Goal: Task Accomplishment & Management: Manage account settings

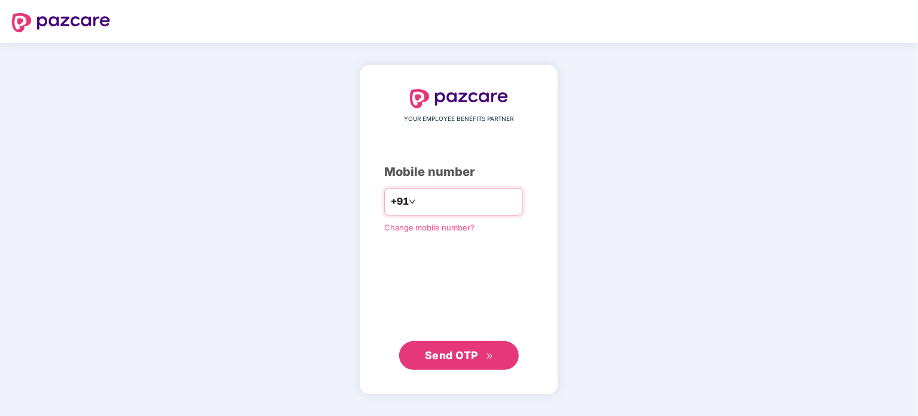
type input "**********"
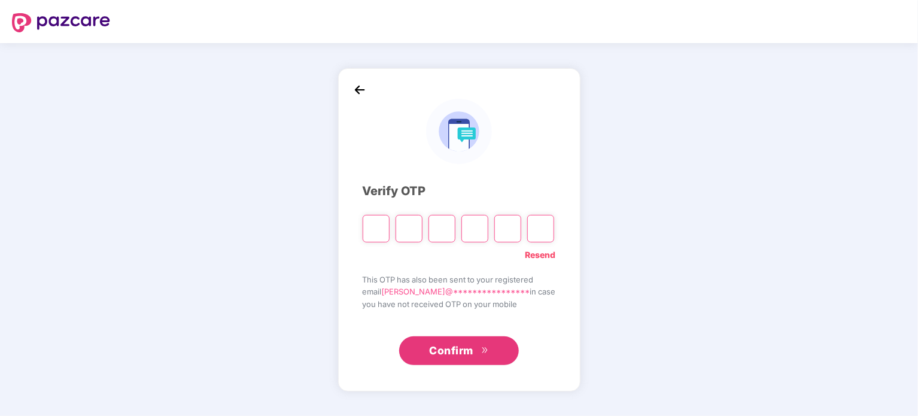
type input "*"
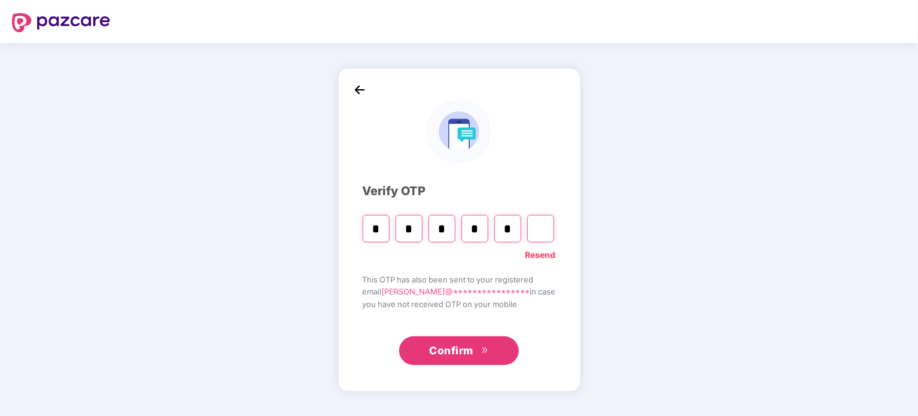
type input "*"
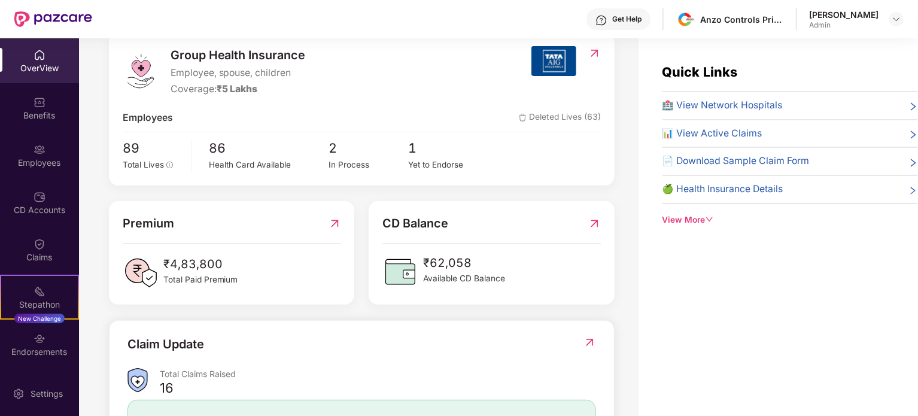
scroll to position [158, 0]
click at [44, 158] on div "Employees" at bounding box center [39, 163] width 79 height 12
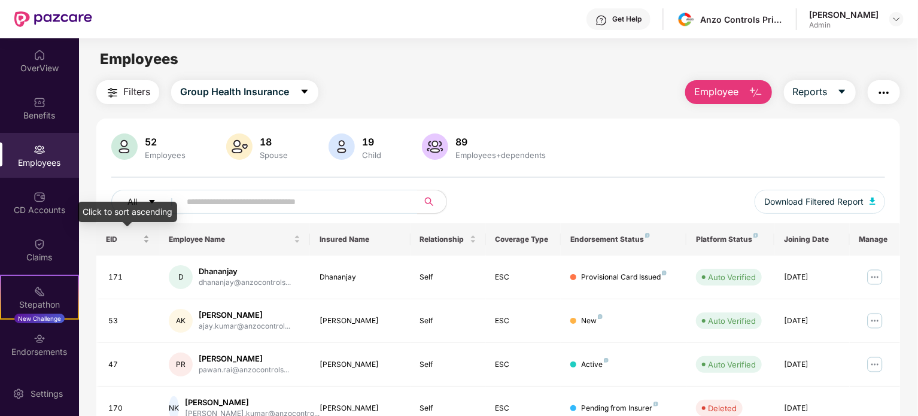
click at [150, 243] on div "EID" at bounding box center [128, 238] width 44 height 11
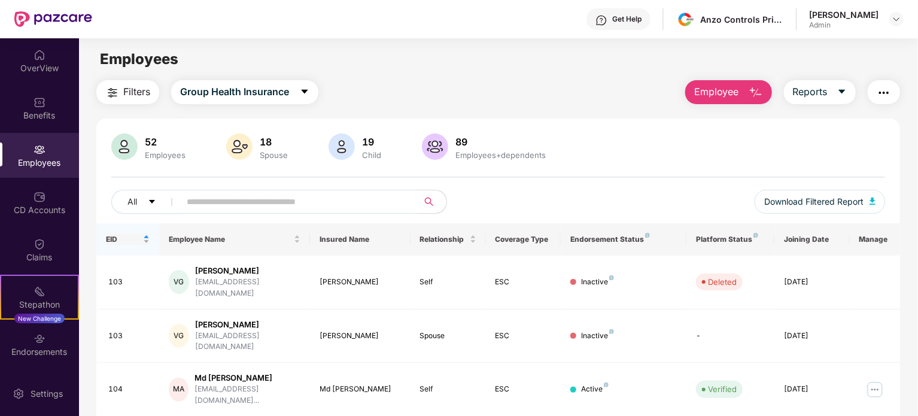
click at [150, 243] on div "EID" at bounding box center [128, 238] width 44 height 11
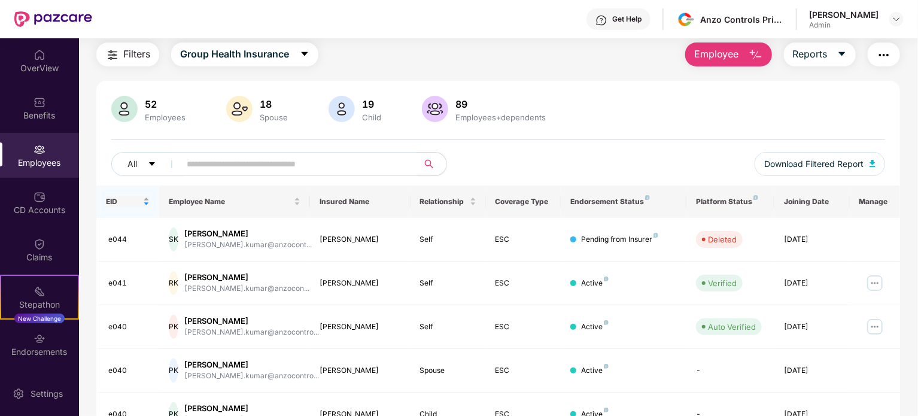
scroll to position [45, 0]
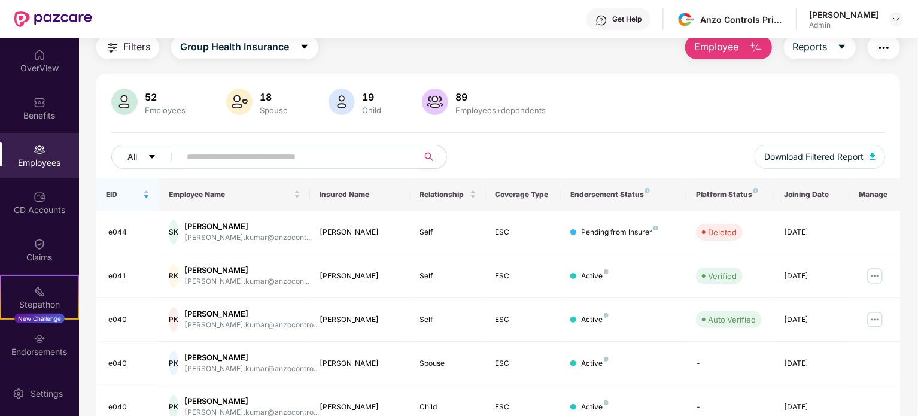
click at [161, 93] on div "52" at bounding box center [164, 97] width 45 height 12
click at [133, 160] on span "All" at bounding box center [132, 156] width 10 height 13
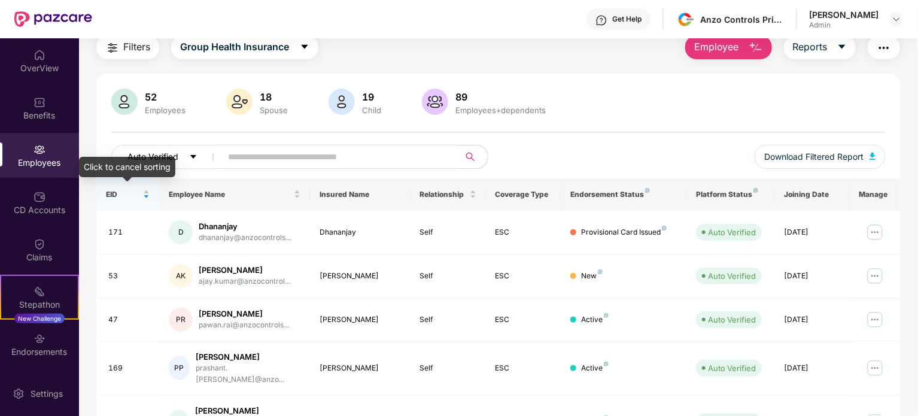
click at [139, 155] on span "Auto Verified" at bounding box center [152, 156] width 51 height 13
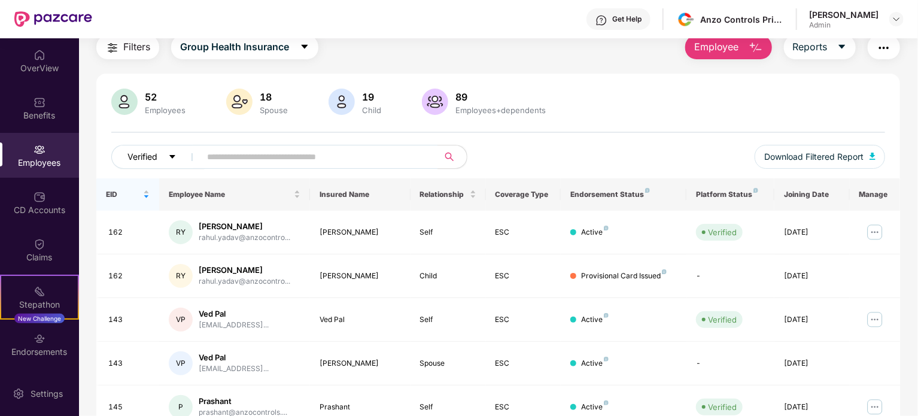
scroll to position [0, 0]
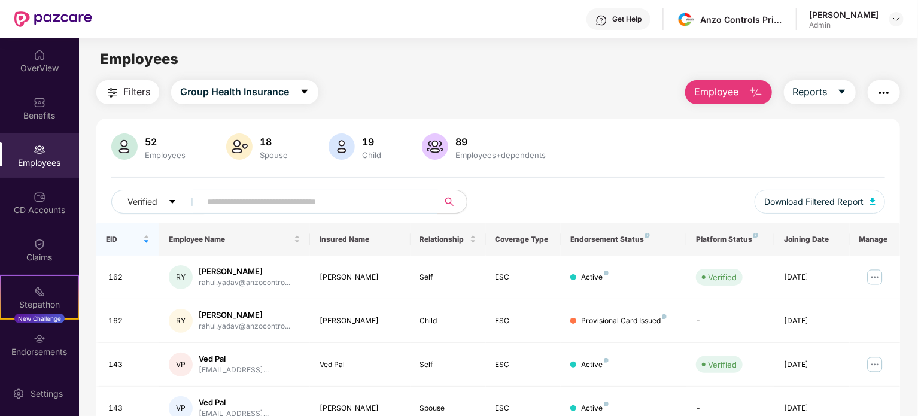
click at [142, 86] on span "Filters" at bounding box center [136, 91] width 27 height 15
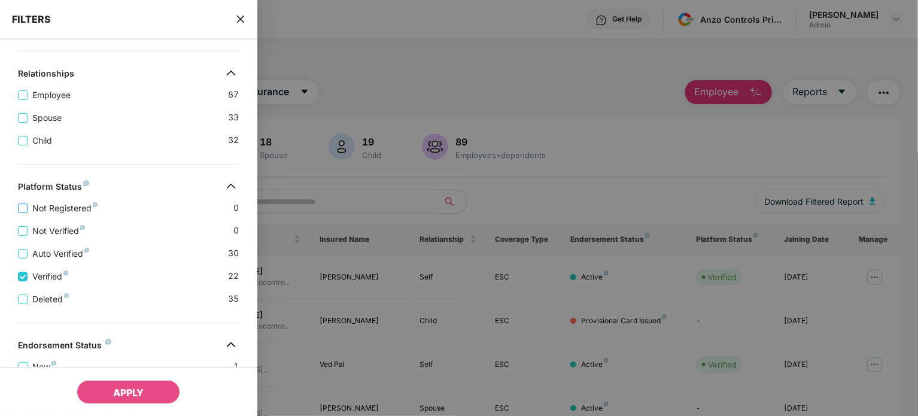
scroll to position [163, 0]
click at [29, 253] on span "Auto Verified" at bounding box center [61, 251] width 66 height 13
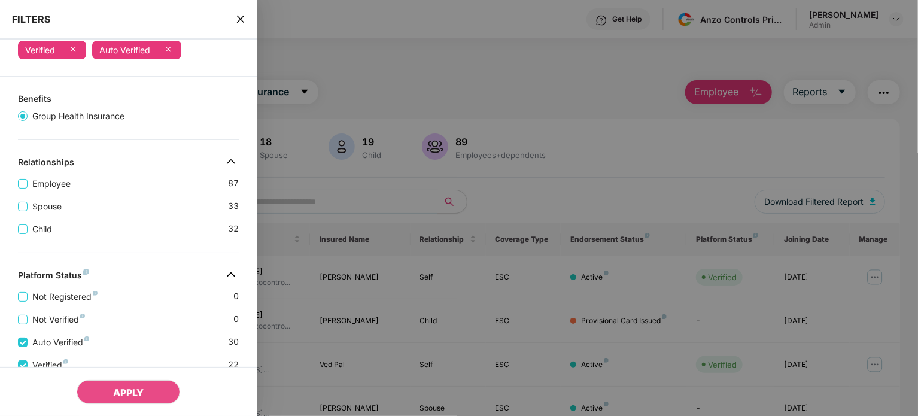
scroll to position [69, 0]
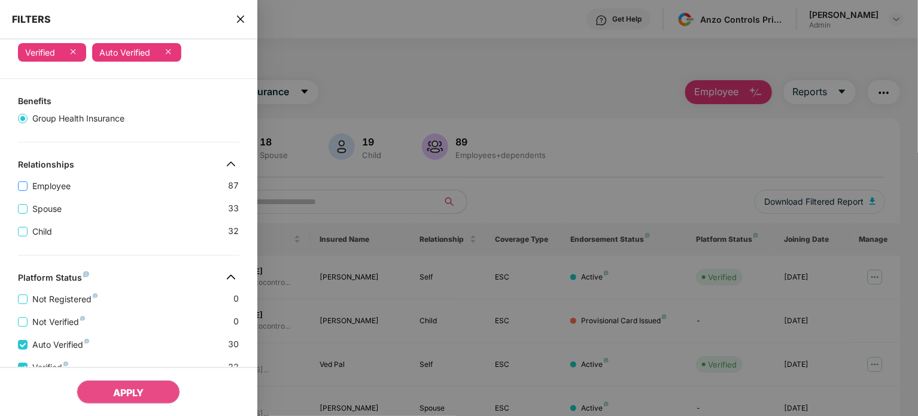
click at [31, 184] on span "Employee" at bounding box center [52, 185] width 48 height 13
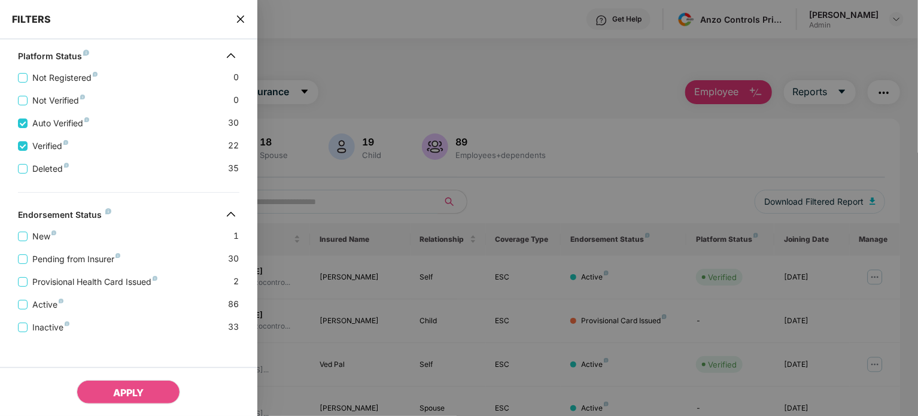
scroll to position [322, 0]
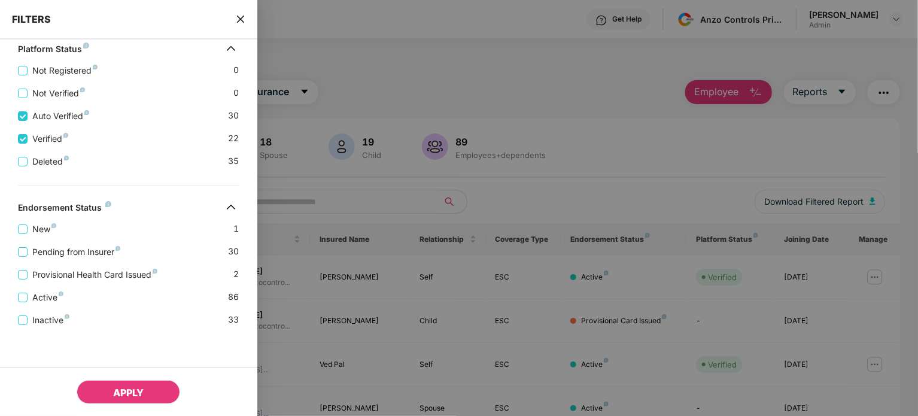
click at [120, 387] on span "APPLY" at bounding box center [128, 392] width 31 height 12
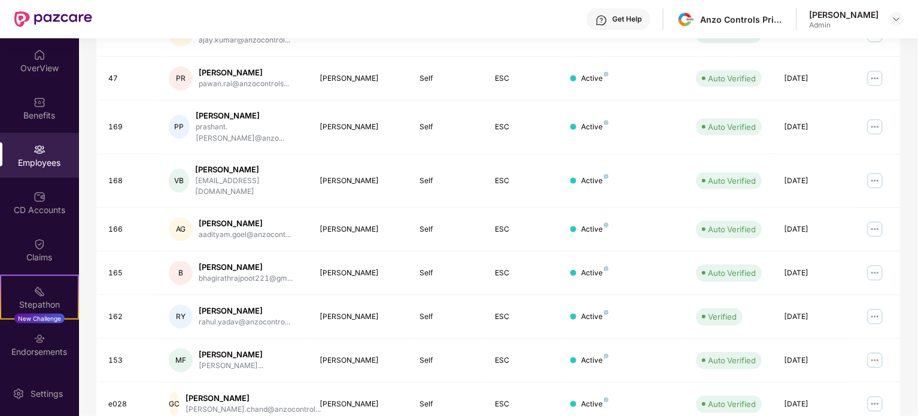
scroll to position [318, 0]
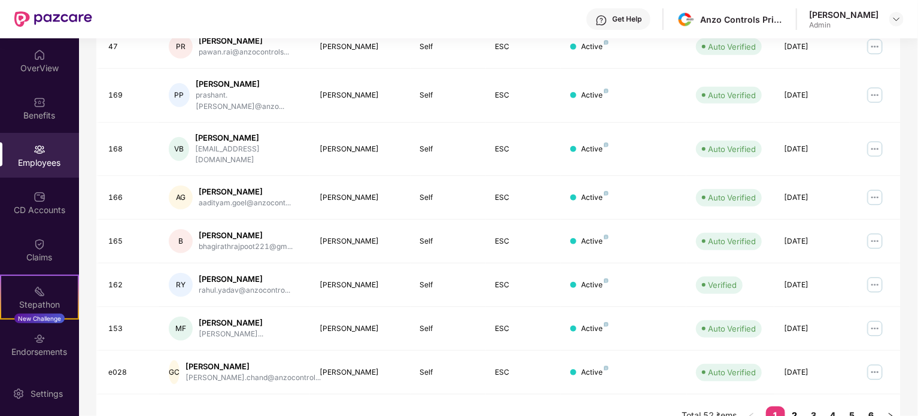
click at [790, 406] on link "2" at bounding box center [794, 415] width 19 height 18
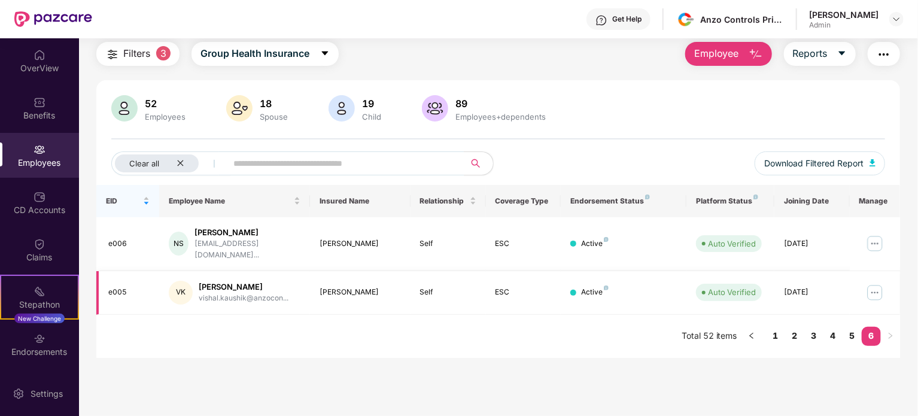
scroll to position [38, 0]
click at [371, 170] on input "text" at bounding box center [340, 163] width 215 height 18
type input "*"
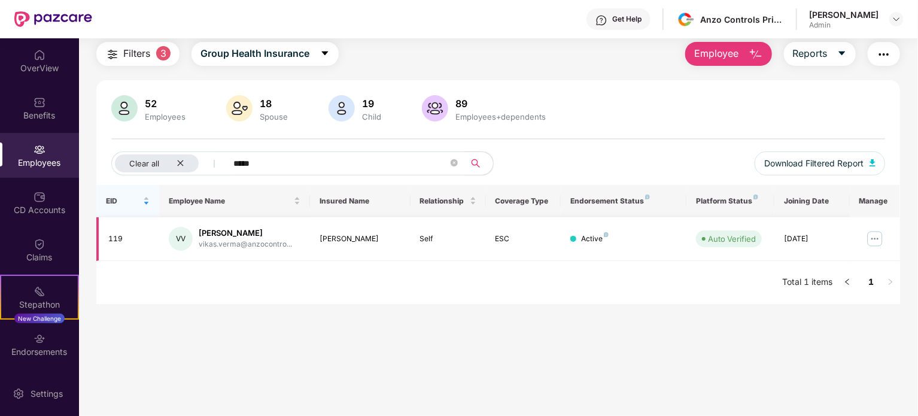
type input "*****"
click at [878, 236] on img at bounding box center [874, 238] width 19 height 19
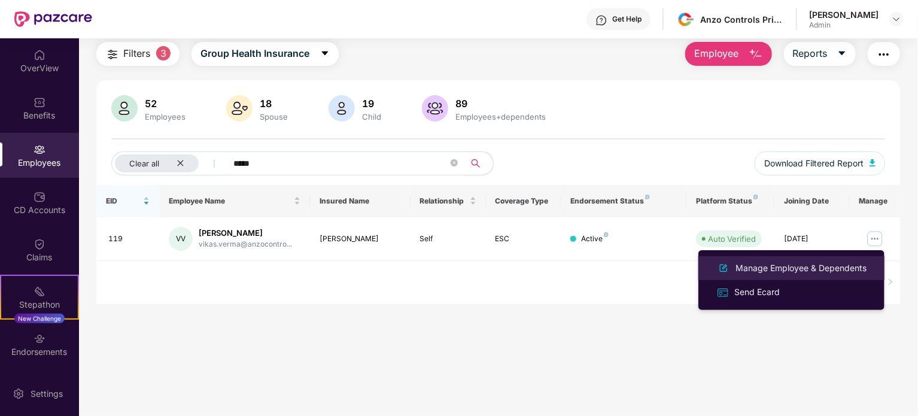
click at [778, 267] on div "Manage Employee & Dependents" at bounding box center [801, 267] width 136 height 13
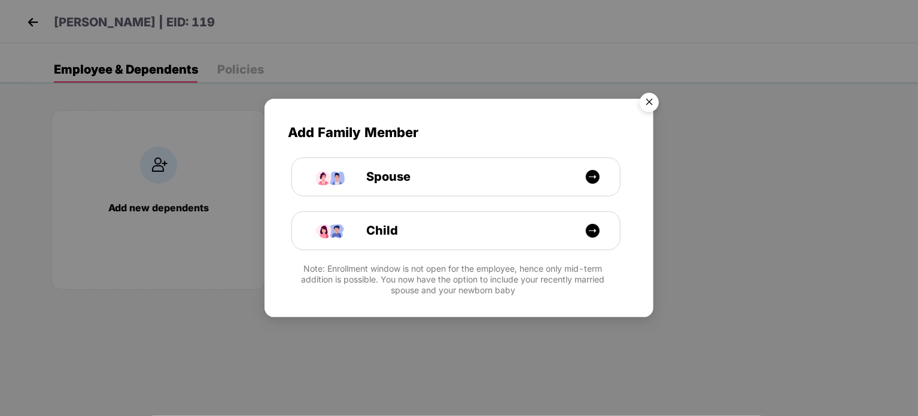
click at [647, 102] on img "Close" at bounding box center [648, 103] width 33 height 33
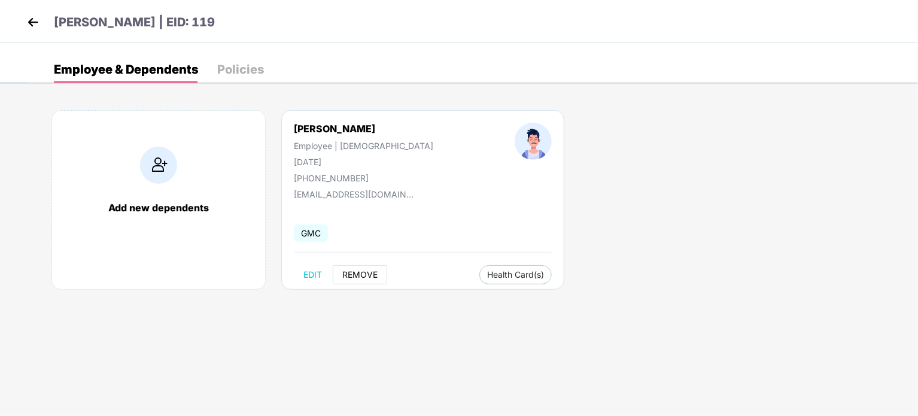
click at [366, 278] on span "REMOVE" at bounding box center [359, 275] width 35 height 10
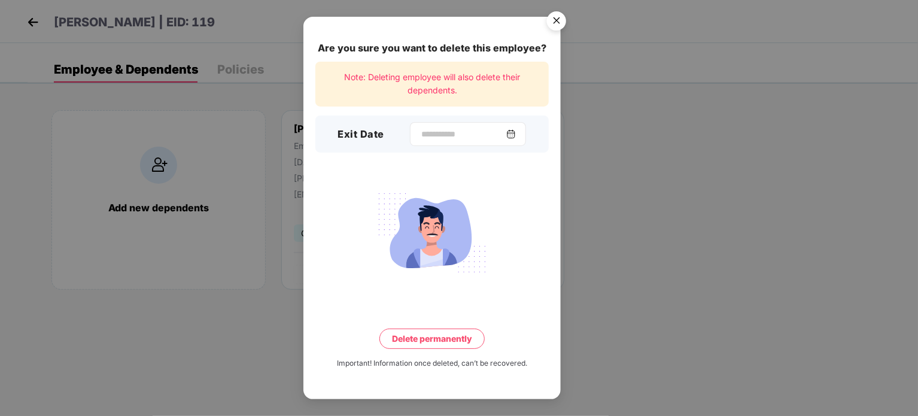
click at [516, 133] on img at bounding box center [511, 134] width 10 height 10
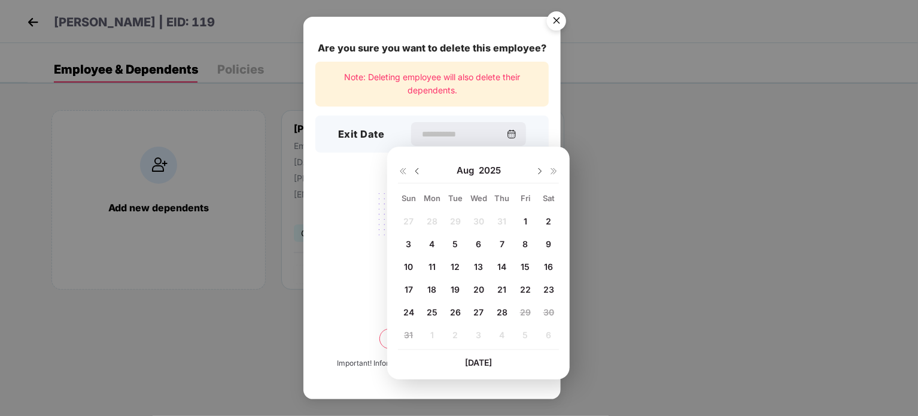
click at [419, 170] on img at bounding box center [417, 171] width 10 height 10
click at [540, 170] on img at bounding box center [540, 171] width 10 height 10
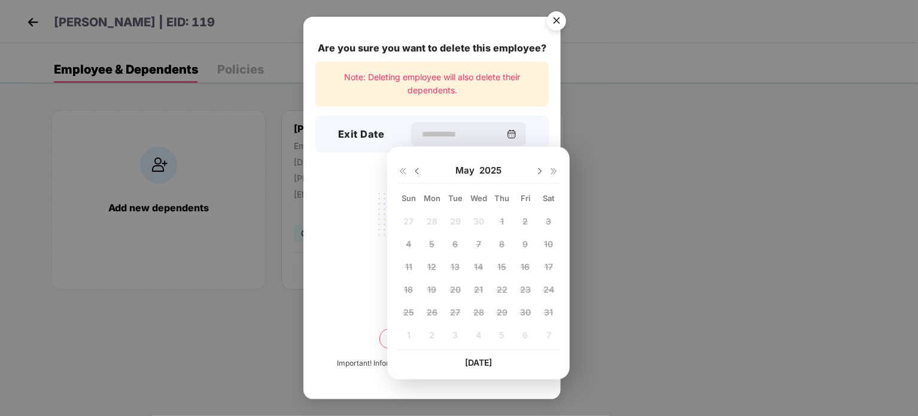
click at [540, 170] on img at bounding box center [540, 171] width 10 height 10
click at [481, 310] on span "30" at bounding box center [478, 312] width 11 height 10
type input "**********"
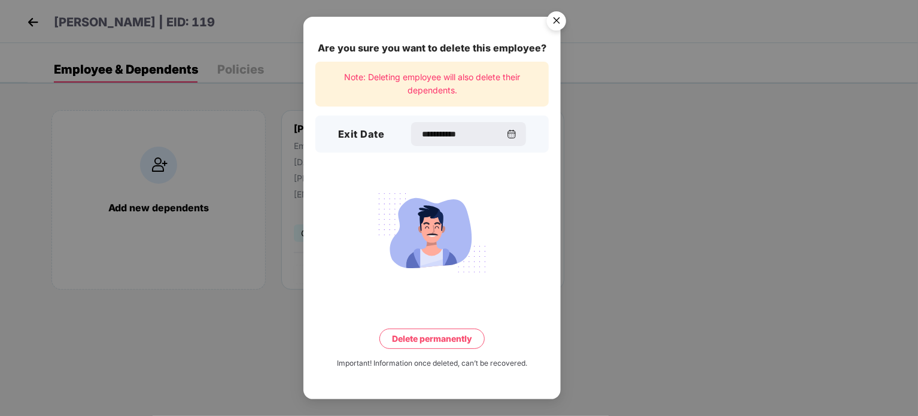
click at [443, 343] on button "Delete permanently" at bounding box center [431, 338] width 105 height 20
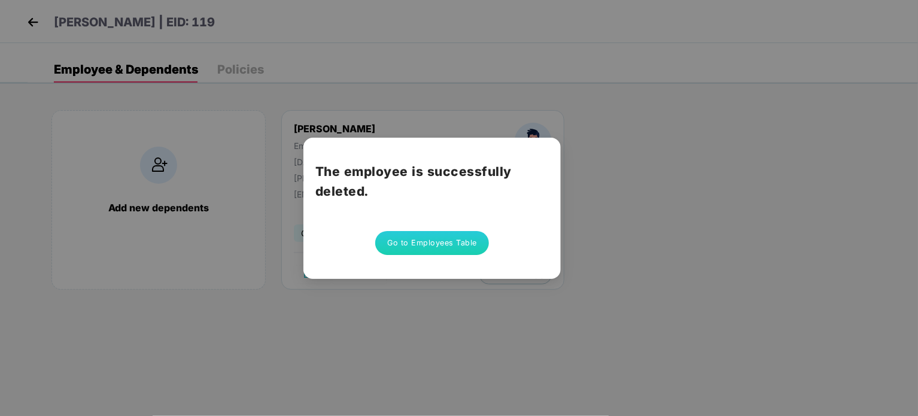
click at [442, 239] on button "Go to Employees Table" at bounding box center [432, 243] width 114 height 24
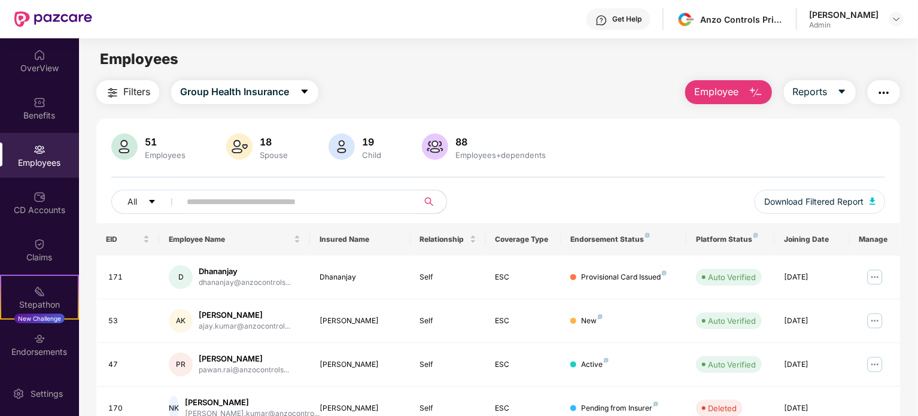
click at [388, 200] on input "text" at bounding box center [294, 202] width 215 height 18
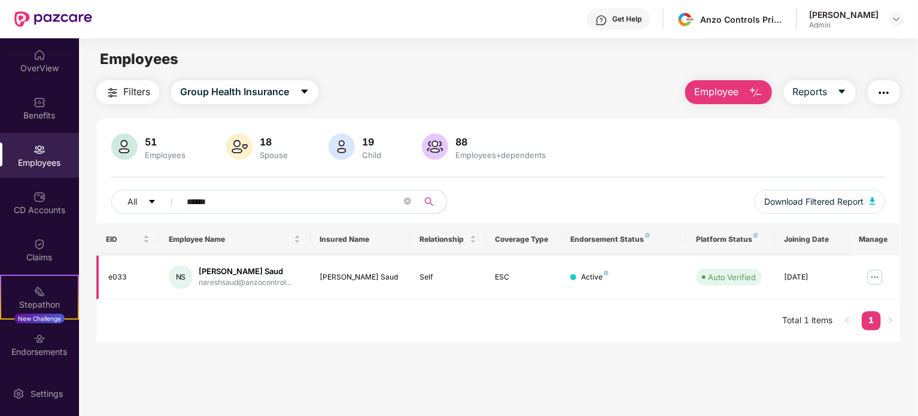
type input "******"
click at [869, 267] on img at bounding box center [874, 276] width 19 height 19
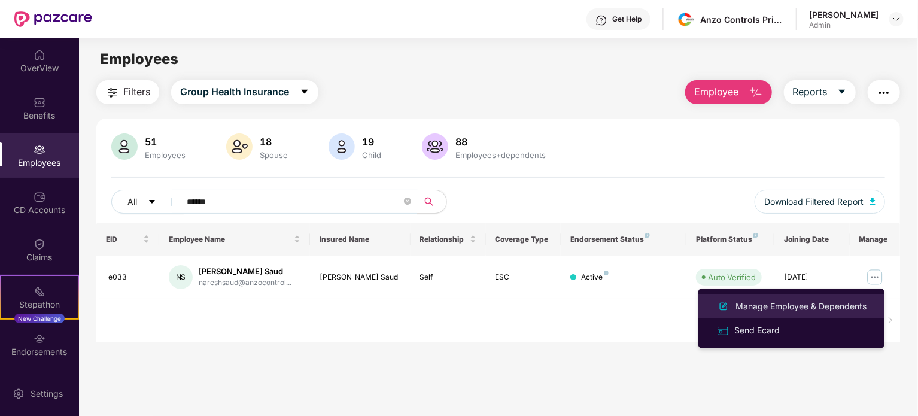
click at [816, 309] on div "Manage Employee & Dependents" at bounding box center [801, 306] width 136 height 13
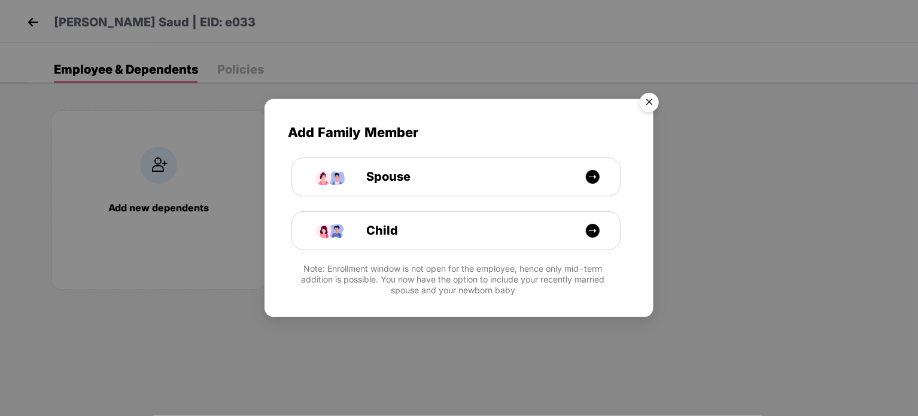
click at [660, 96] on img "Close" at bounding box center [648, 103] width 33 height 33
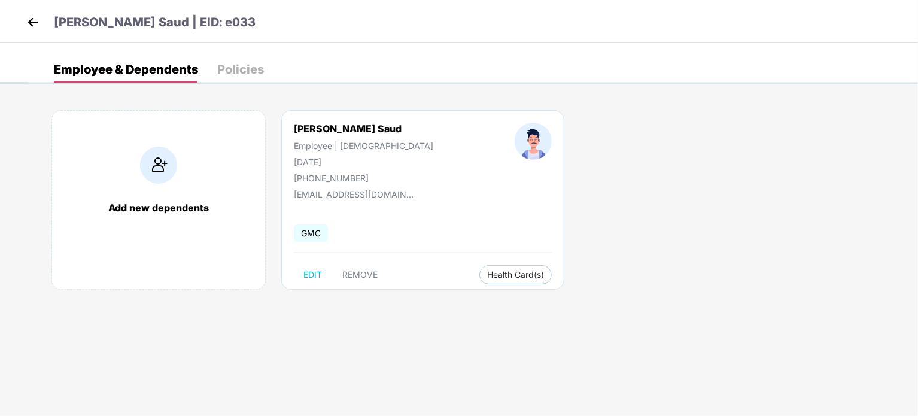
click at [367, 290] on div "Add new dependents [PERSON_NAME] Saud Employee | [DEMOGRAPHIC_DATA] [DATE] [PHO…" at bounding box center [473, 205] width 890 height 227
click at [367, 278] on span "REMOVE" at bounding box center [359, 275] width 35 height 10
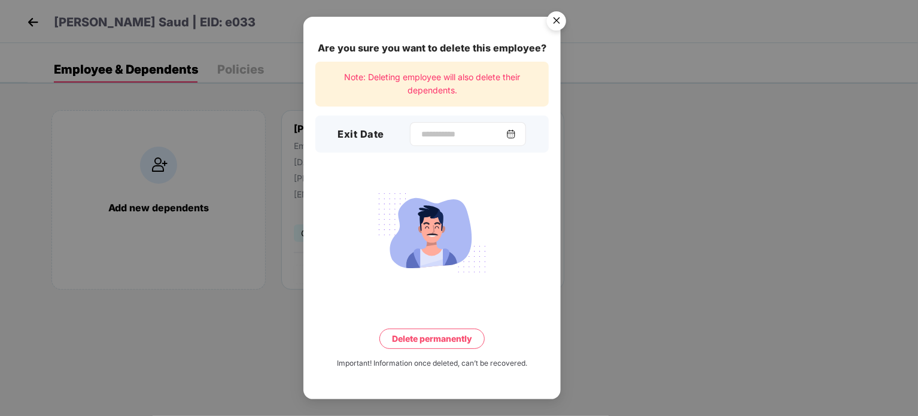
click at [516, 132] on img at bounding box center [511, 134] width 10 height 10
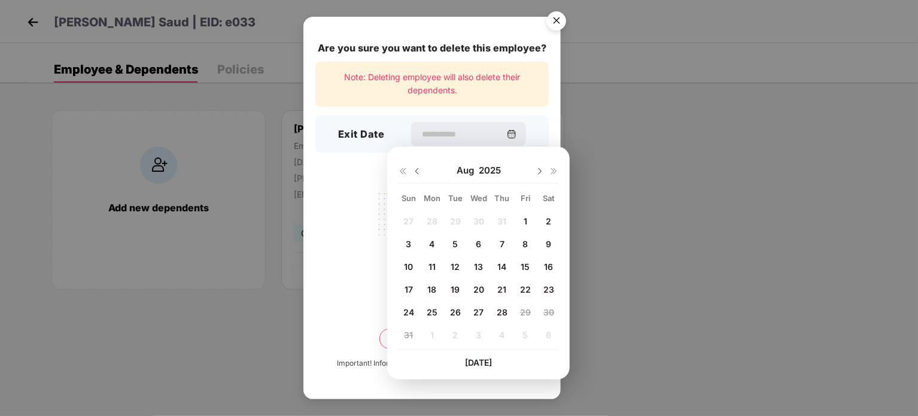
click at [413, 167] on img at bounding box center [417, 171] width 10 height 10
click at [539, 165] on div at bounding box center [547, 170] width 24 height 11
click at [541, 172] on img at bounding box center [540, 171] width 10 height 10
click at [478, 312] on span "30" at bounding box center [478, 312] width 11 height 10
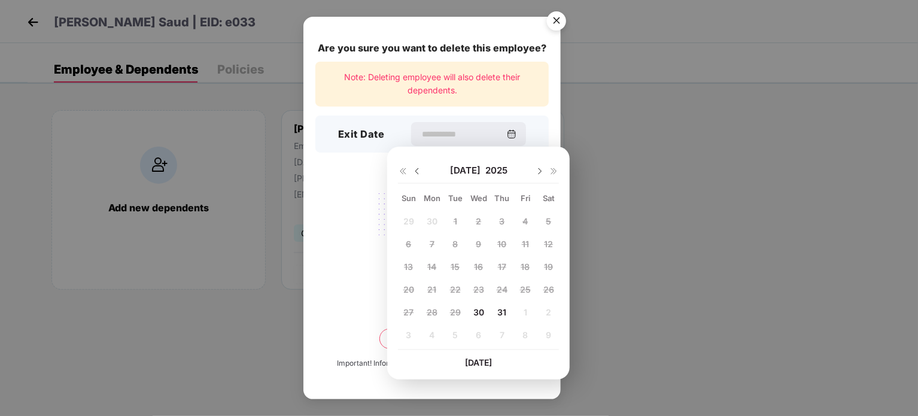
type input "**********"
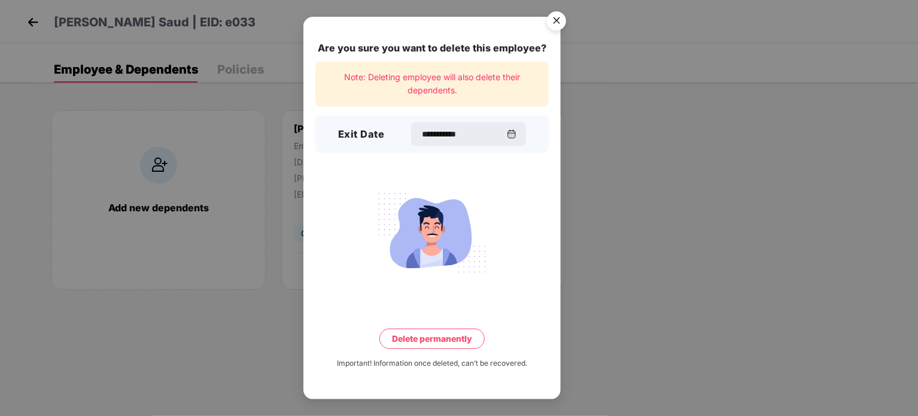
click at [451, 334] on button "Delete permanently" at bounding box center [431, 338] width 105 height 20
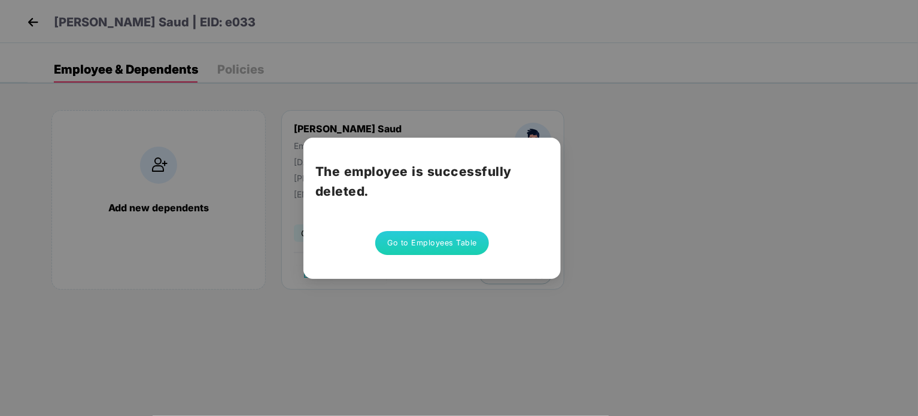
click at [446, 248] on button "Go to Employees Table" at bounding box center [432, 243] width 114 height 24
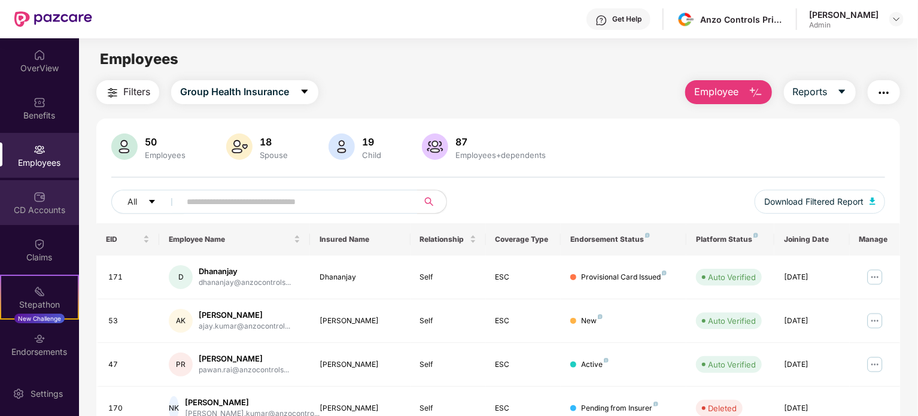
click at [60, 214] on div "CD Accounts" at bounding box center [39, 210] width 79 height 12
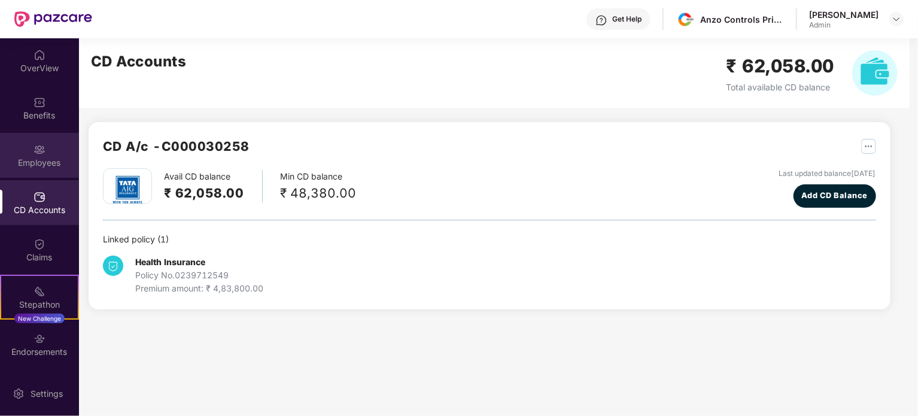
click at [41, 160] on div "Employees" at bounding box center [39, 163] width 79 height 12
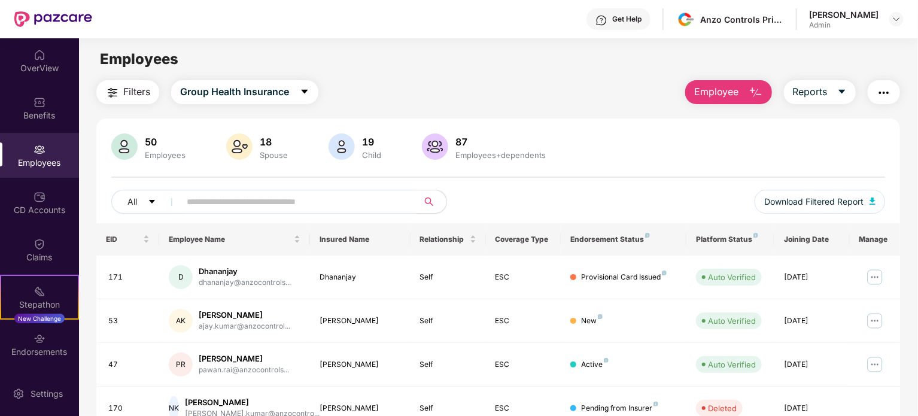
click at [153, 139] on div "50" at bounding box center [164, 142] width 45 height 12
click at [144, 234] on div "EID" at bounding box center [128, 238] width 44 height 11
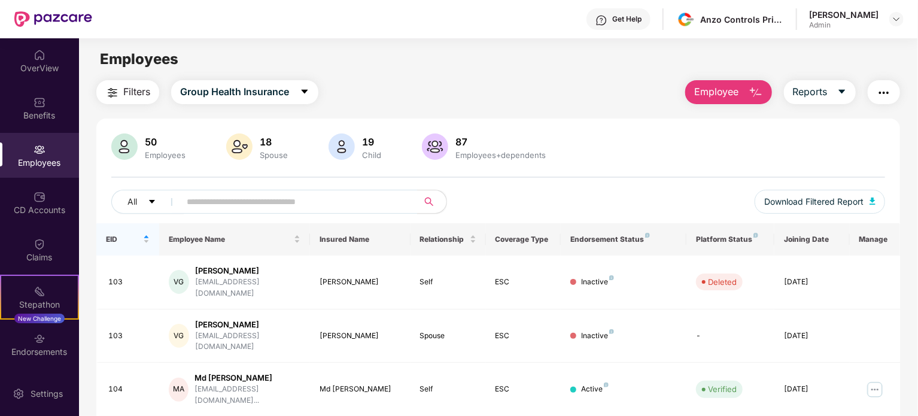
click at [135, 92] on span "Filters" at bounding box center [136, 91] width 27 height 15
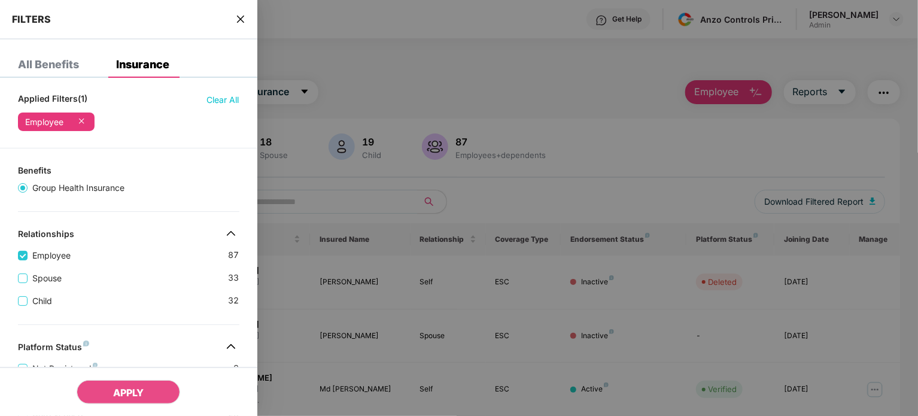
click at [22, 268] on div "Spouse 33" at bounding box center [128, 273] width 221 height 23
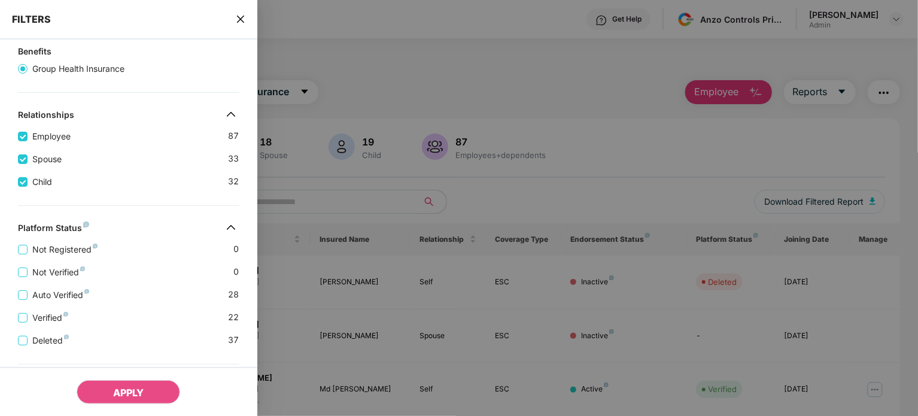
scroll to position [121, 0]
click at [32, 254] on span "Not Registered" at bounding box center [65, 247] width 75 height 13
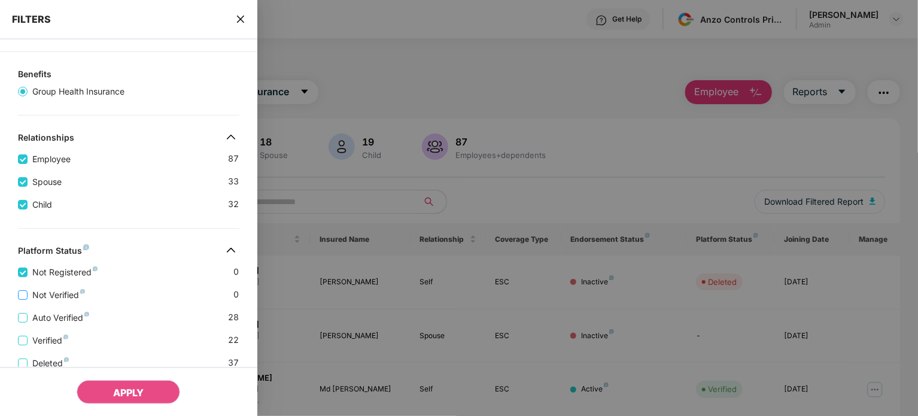
click at [31, 294] on span "Not Verified" at bounding box center [59, 294] width 62 height 13
click at [29, 324] on span "Auto Verified" at bounding box center [61, 317] width 66 height 13
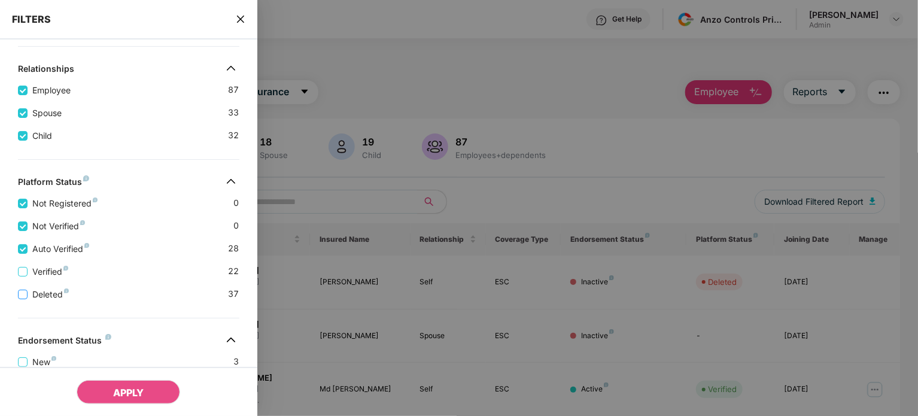
scroll to position [215, 0]
click at [41, 281] on div "Deleted 37" at bounding box center [128, 288] width 221 height 23
click at [44, 270] on span "Verified" at bounding box center [50, 270] width 45 height 13
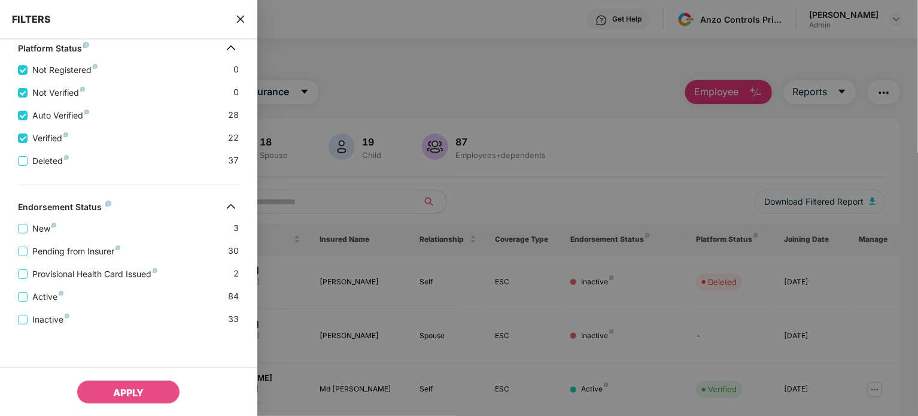
scroll to position [371, 0]
click at [47, 231] on span "New" at bounding box center [44, 228] width 33 height 13
click at [45, 246] on span "Pending from Insurer" at bounding box center [77, 251] width 98 height 13
click at [44, 281] on span "Provisional Health Card Issued" at bounding box center [95, 274] width 135 height 13
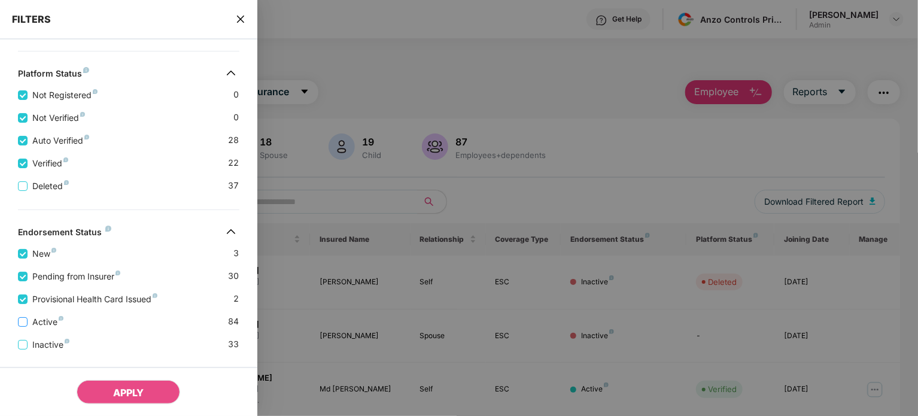
click at [40, 328] on span "Active" at bounding box center [48, 321] width 41 height 13
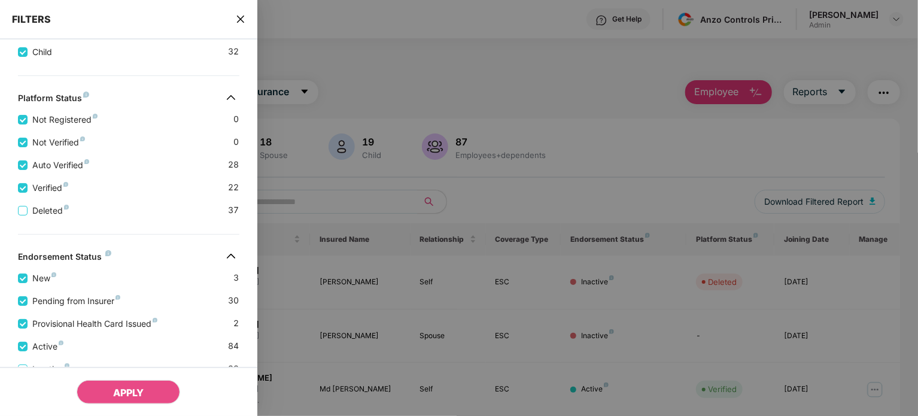
scroll to position [421, 0]
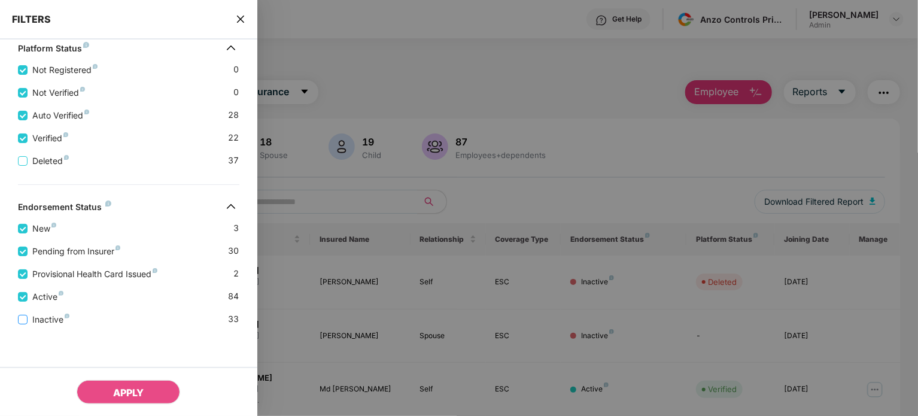
click at [50, 315] on span "Inactive" at bounding box center [51, 319] width 47 height 13
click at [121, 392] on span "APPLY" at bounding box center [128, 392] width 31 height 12
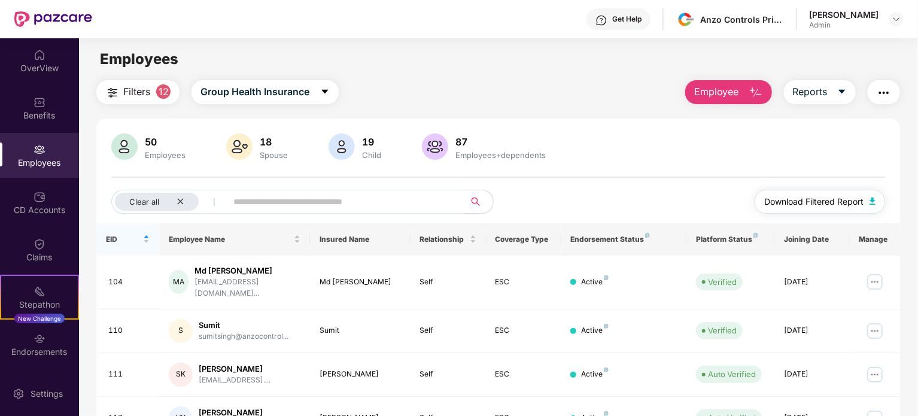
click at [779, 200] on span "Download Filtered Report" at bounding box center [813, 201] width 99 height 13
click at [180, 203] on icon "close" at bounding box center [180, 201] width 8 height 8
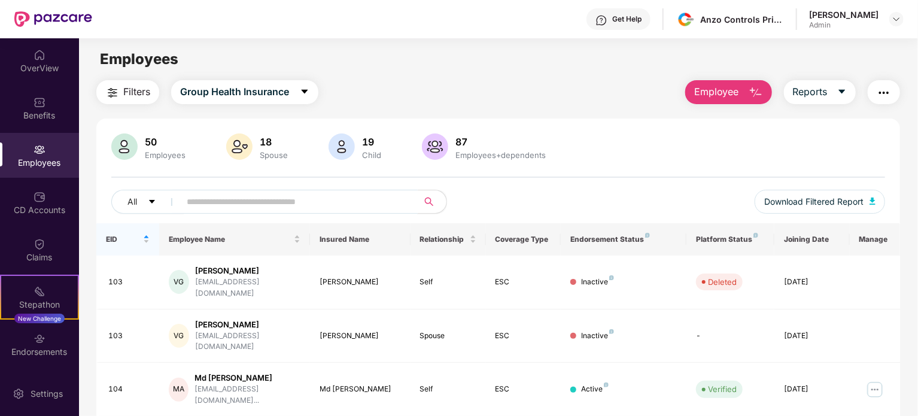
click at [206, 202] on input "text" at bounding box center [294, 202] width 215 height 18
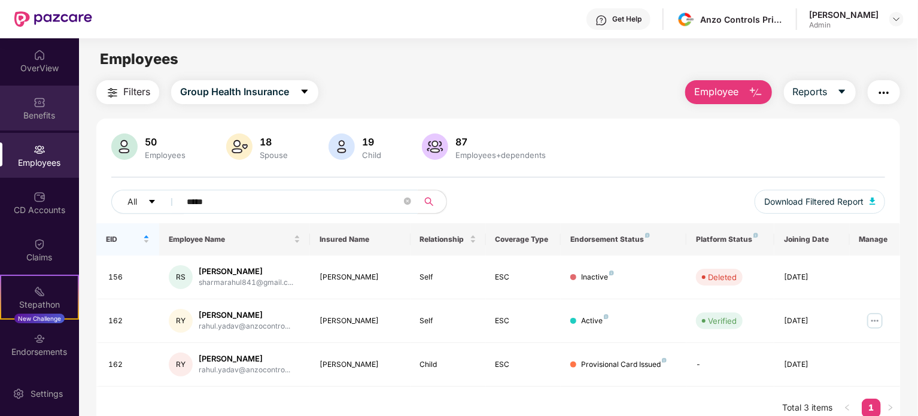
type input "*****"
click at [55, 117] on div "Benefits" at bounding box center [39, 115] width 79 height 12
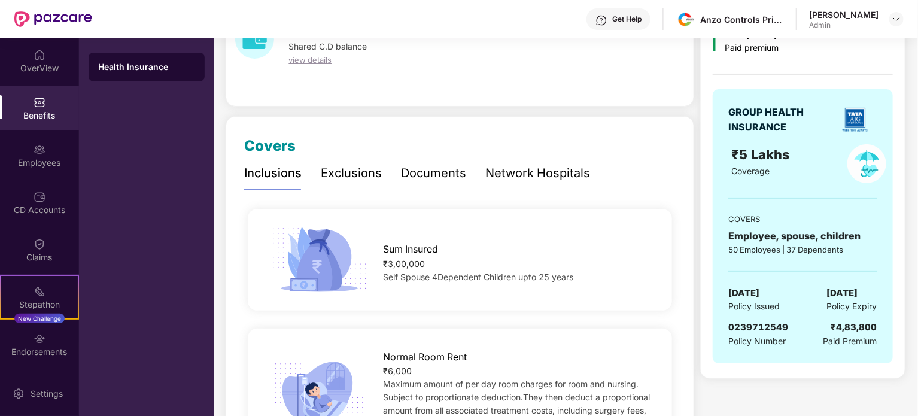
scroll to position [77, 0]
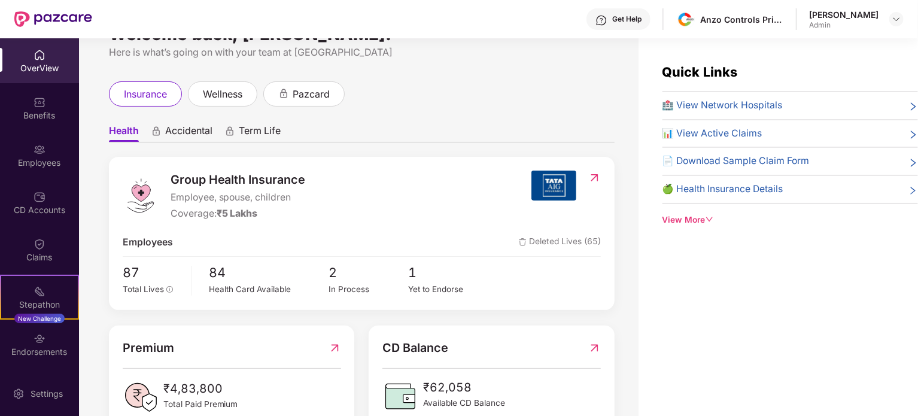
scroll to position [28, 0]
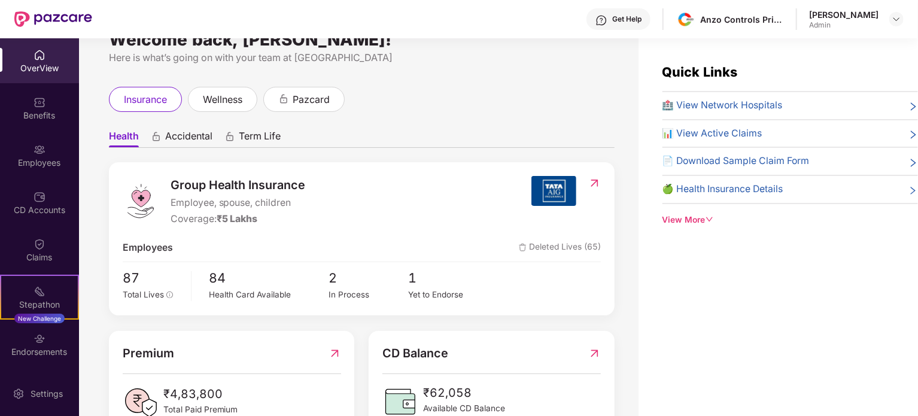
click at [92, 130] on div "Welcome back, Vasu Mohan Mittal! Here is what’s going on with your team at Pazc…" at bounding box center [358, 234] width 559 height 392
click at [38, 163] on div "Employees" at bounding box center [39, 163] width 79 height 12
